Goal: Information Seeking & Learning: Learn about a topic

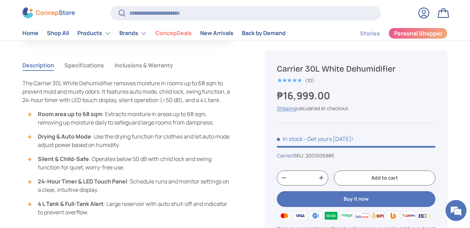
scroll to position [560, 0]
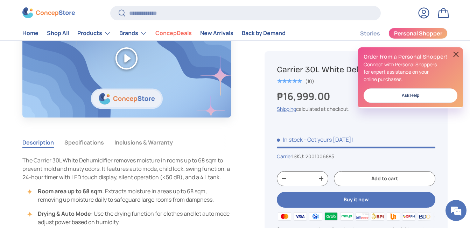
click at [92, 144] on button "Specifications" at bounding box center [84, 142] width 40 height 16
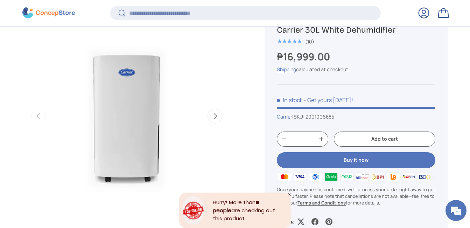
scroll to position [419, 0]
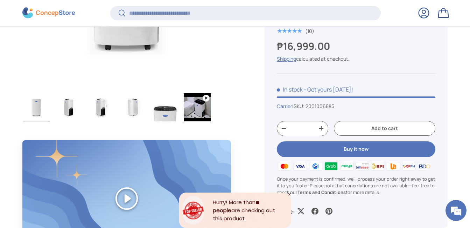
click at [167, 112] on img "Gallery Viewer" at bounding box center [165, 107] width 27 height 28
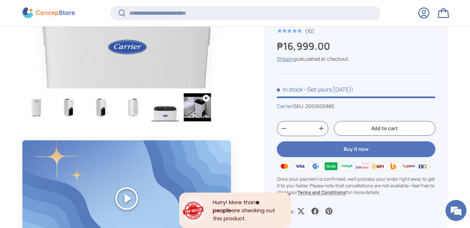
click at [210, 113] on img "Gallery Viewer" at bounding box center [197, 107] width 27 height 28
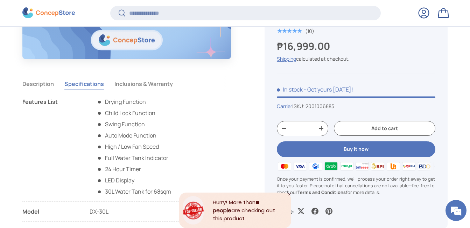
scroll to position [629, 0]
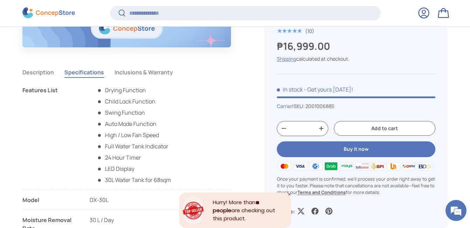
click at [164, 77] on button "Inclusions & Warranty" at bounding box center [144, 72] width 58 height 16
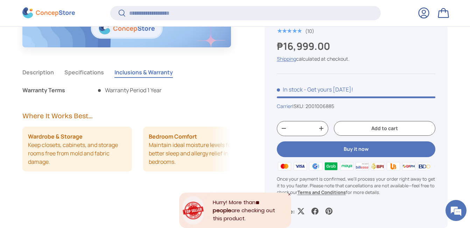
click at [83, 75] on button "Specifications" at bounding box center [84, 72] width 40 height 16
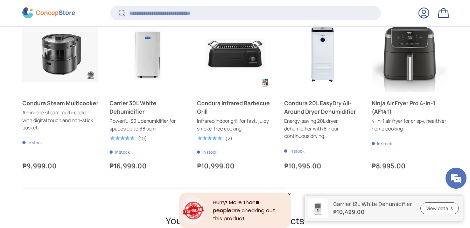
scroll to position [2381, 0]
